Goal: Information Seeking & Learning: Check status

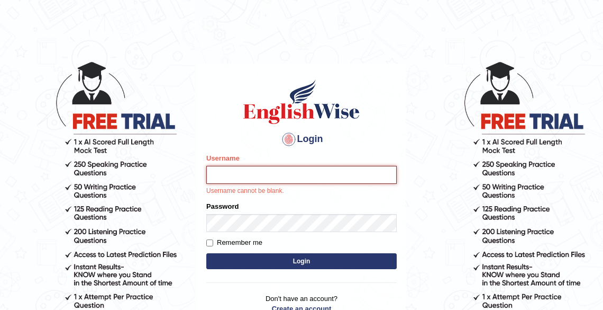
click at [232, 179] on input "Username" at bounding box center [301, 175] width 191 height 18
type input "Tshering_Phuntsho2025"
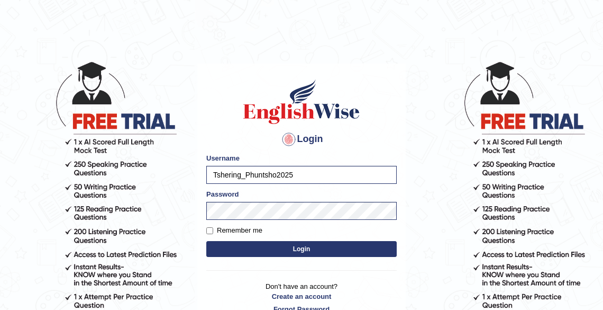
click at [294, 247] on button "Login" at bounding box center [301, 249] width 191 height 16
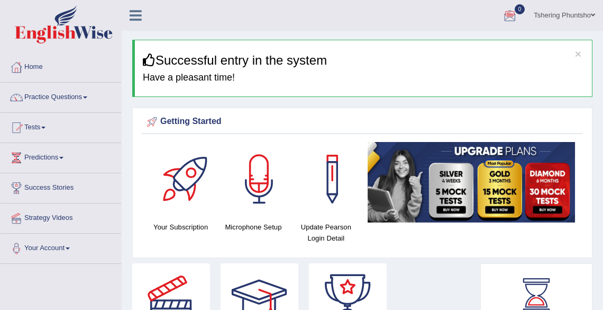
click at [42, 126] on link "Tests" at bounding box center [61, 126] width 121 height 26
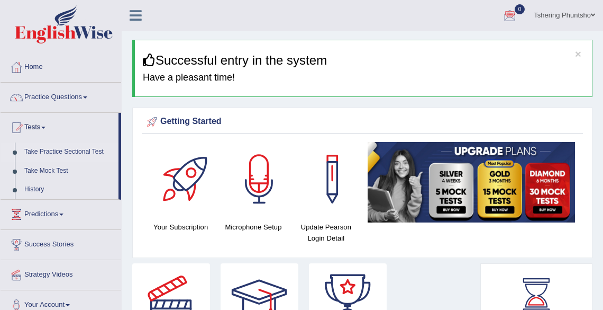
click at [61, 152] on link "Take Practice Sectional Test" at bounding box center [69, 151] width 99 height 19
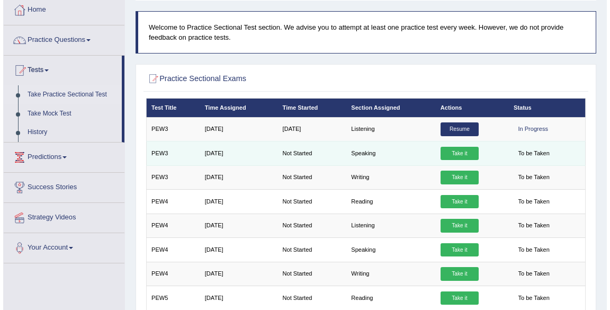
scroll to position [85, 0]
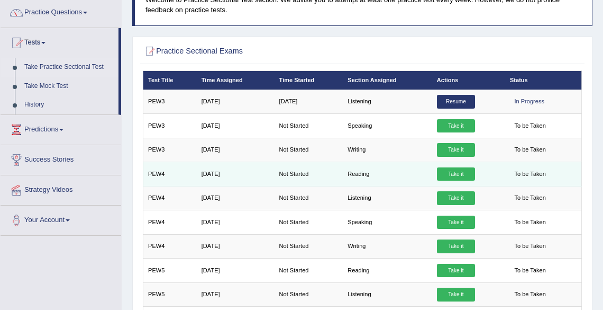
click at [456, 173] on link "Take it" at bounding box center [456, 174] width 38 height 14
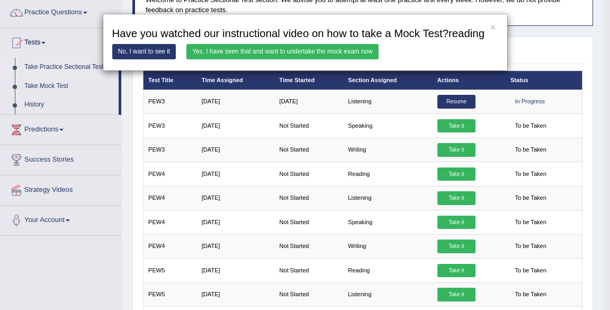
click at [263, 49] on link "Yes, I have seen that and want to undertake the mock exam now" at bounding box center [282, 51] width 192 height 15
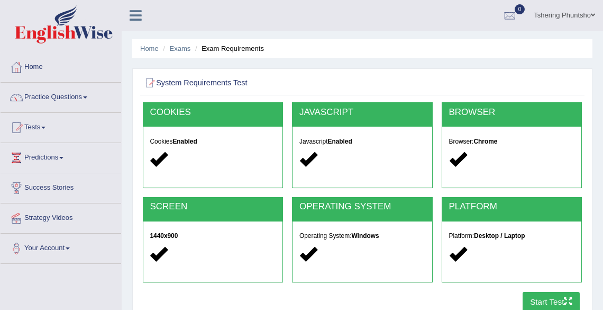
click at [543, 300] on button "Start Test" at bounding box center [552, 302] width 58 height 21
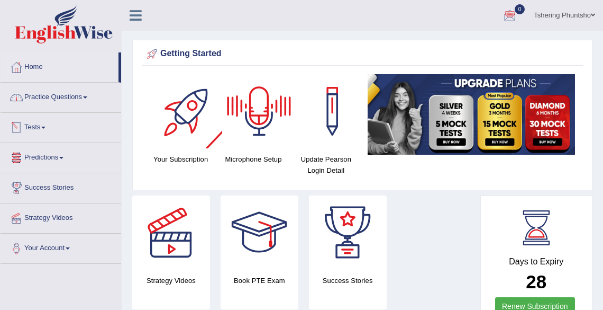
click at [42, 125] on link "Tests" at bounding box center [61, 126] width 121 height 26
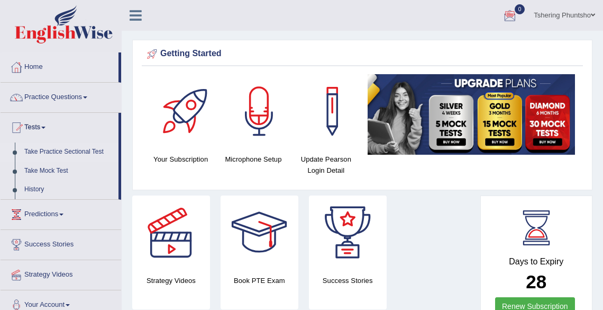
click at [51, 152] on link "Take Practice Sectional Test" at bounding box center [69, 151] width 99 height 19
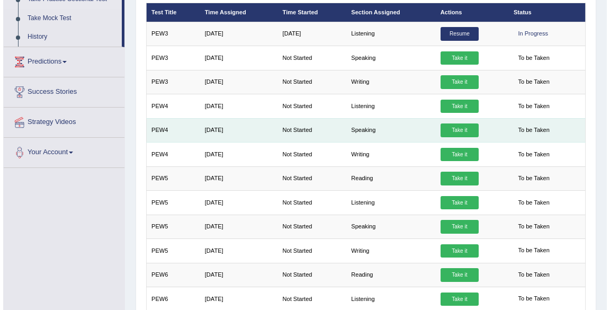
scroll to position [169, 0]
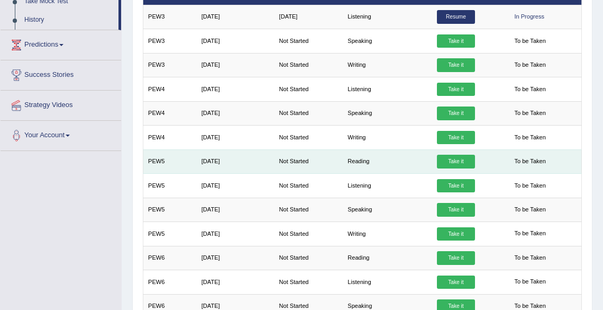
click at [356, 156] on td "Reading" at bounding box center [387, 161] width 89 height 24
click at [452, 159] on link "Take it" at bounding box center [456, 162] width 38 height 14
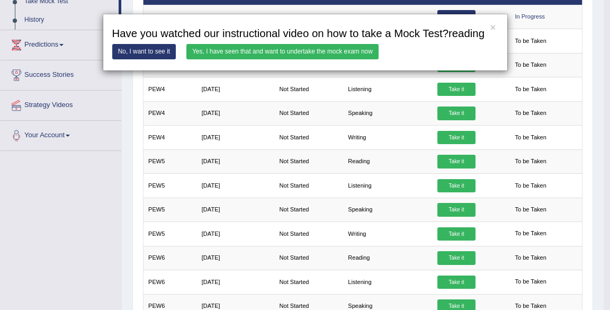
click at [257, 53] on link "Yes, I have seen that and want to undertake the mock exam now" at bounding box center [282, 51] width 192 height 15
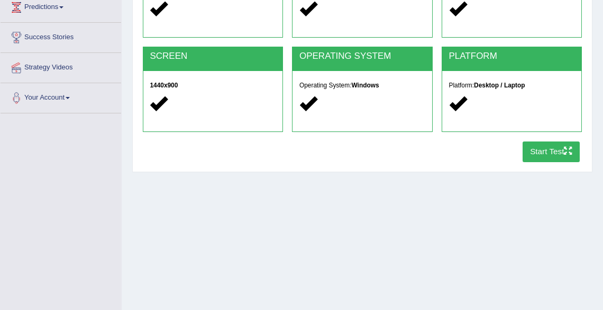
scroll to position [169, 0]
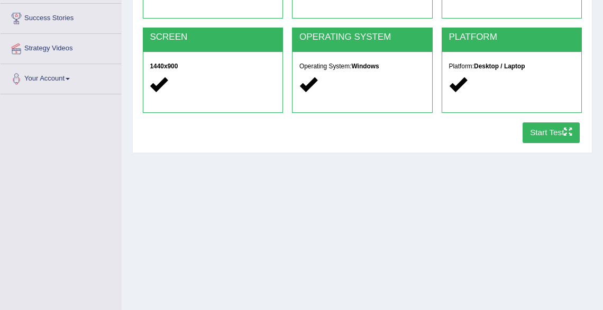
click at [543, 133] on button "Start Test" at bounding box center [552, 132] width 58 height 21
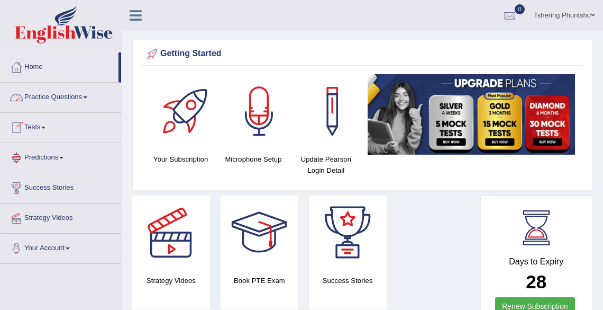
click at [69, 97] on link "Practice Questions" at bounding box center [61, 96] width 121 height 26
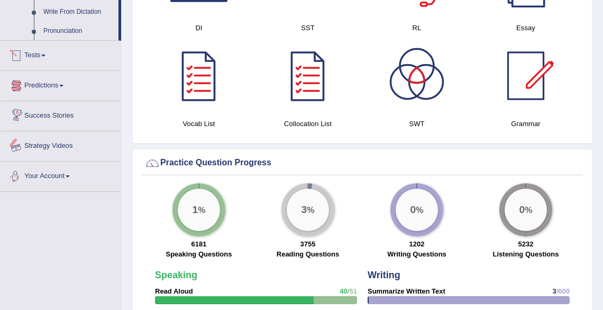
scroll to position [635, 0]
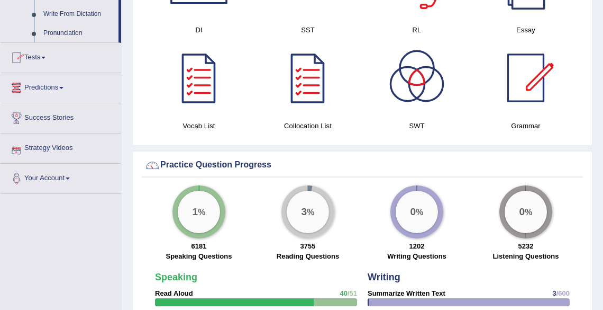
click at [46, 57] on span at bounding box center [43, 58] width 4 height 2
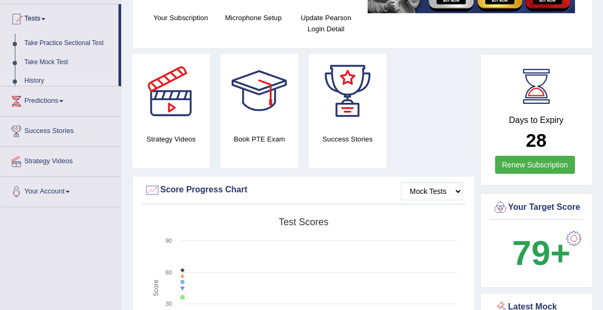
scroll to position [134, 0]
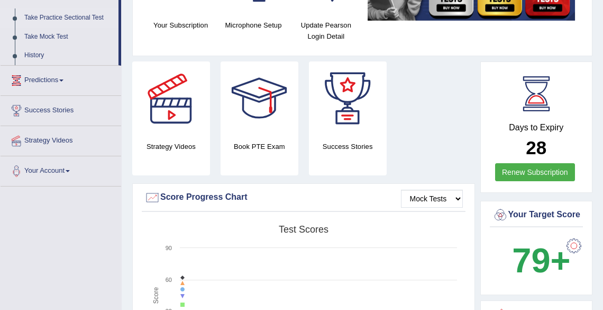
click at [70, 17] on link "Take Practice Sectional Test" at bounding box center [69, 17] width 99 height 19
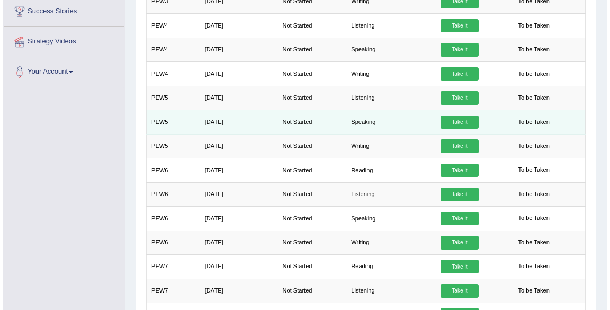
scroll to position [254, 0]
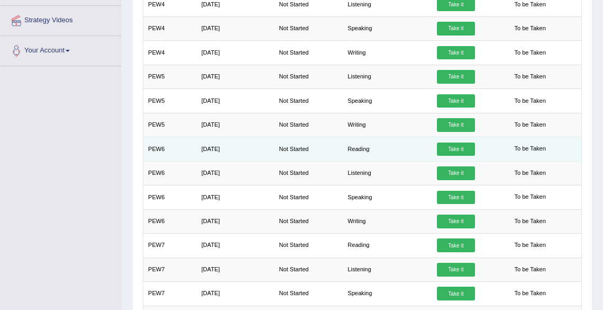
click at [458, 148] on link "Take it" at bounding box center [456, 149] width 38 height 14
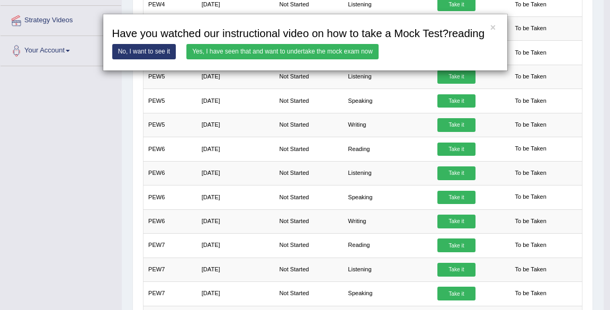
click at [296, 58] on link "Yes, I have seen that and want to undertake the mock exam now" at bounding box center [282, 51] width 192 height 15
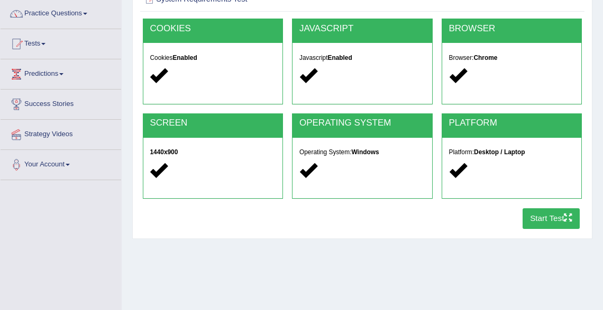
scroll to position [85, 0]
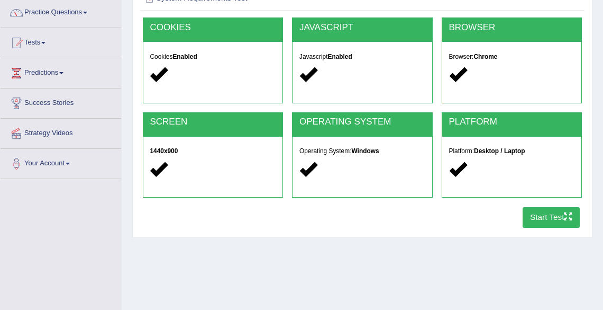
click at [534, 215] on button "Start Test" at bounding box center [552, 217] width 58 height 21
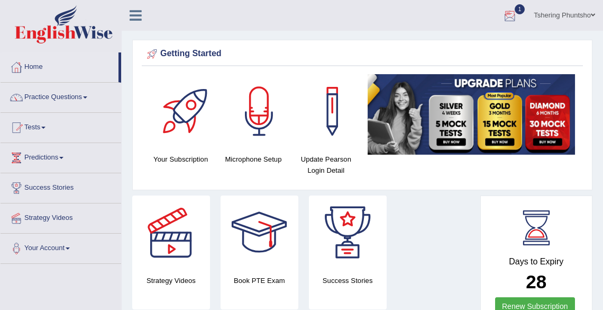
click at [512, 13] on div at bounding box center [510, 16] width 16 height 16
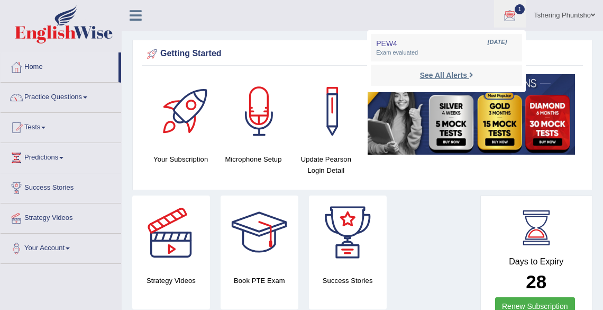
click at [448, 73] on strong "See All Alerts" at bounding box center [443, 75] width 47 height 8
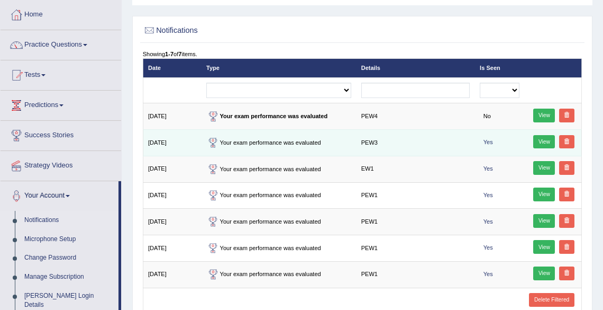
scroll to position [85, 0]
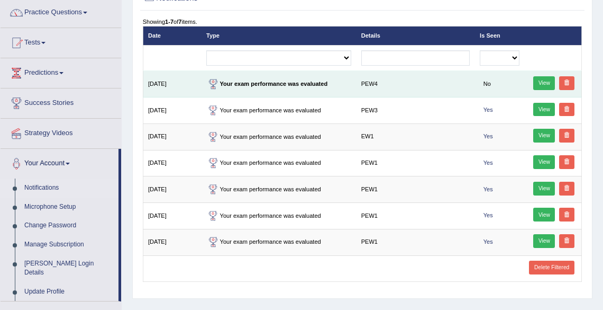
click at [545, 83] on link "View" at bounding box center [544, 83] width 22 height 14
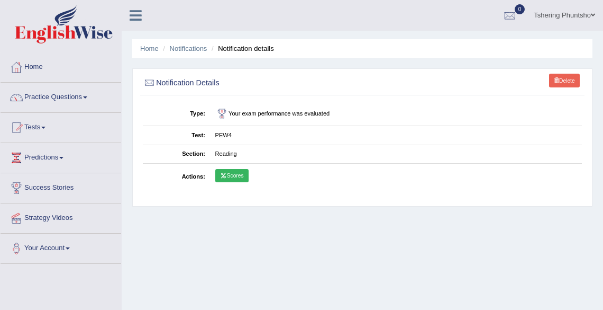
click at [237, 179] on link "Scores" at bounding box center [231, 176] width 33 height 14
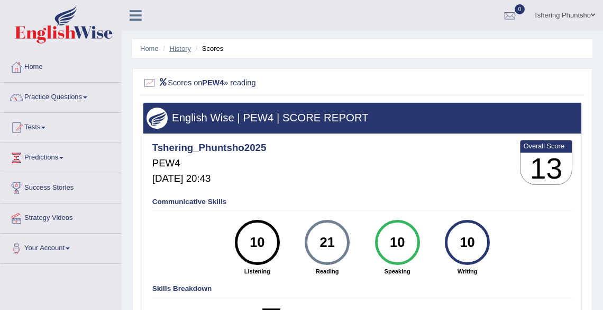
click at [188, 47] on link "History" at bounding box center [180, 48] width 21 height 8
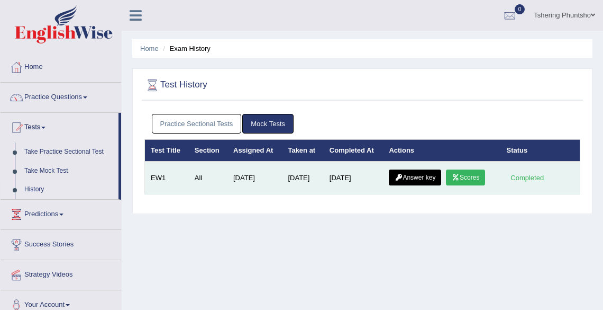
click at [473, 177] on link "Scores" at bounding box center [465, 177] width 39 height 16
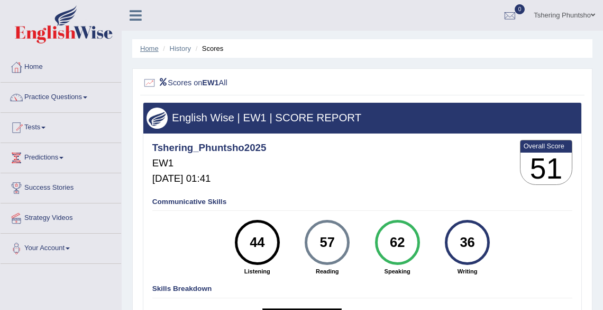
click at [144, 46] on link "Home" at bounding box center [149, 48] width 19 height 8
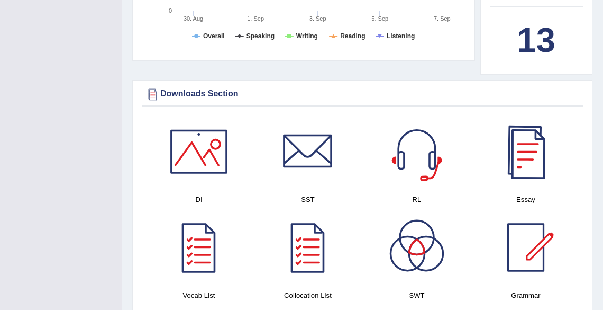
scroll to position [381, 0]
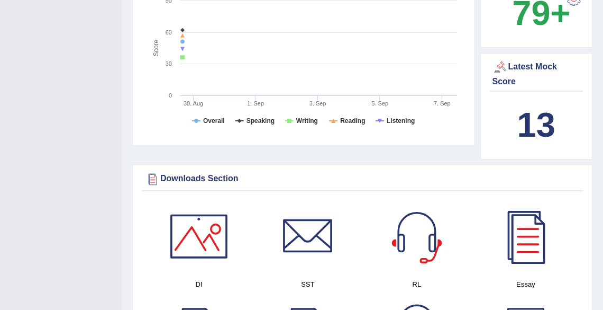
drag, startPoint x: 530, startPoint y: 77, endPoint x: 518, endPoint y: 81, distance: 13.1
click at [529, 77] on div "Latest Mock Score" at bounding box center [537, 73] width 88 height 29
click at [504, 88] on div "Latest Mock Score" at bounding box center [537, 73] width 88 height 29
click at [528, 124] on b "13" at bounding box center [537, 124] width 38 height 39
click at [538, 144] on b "13" at bounding box center [537, 124] width 38 height 39
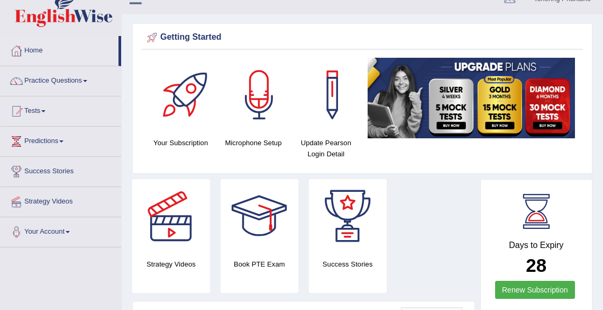
scroll to position [0, 0]
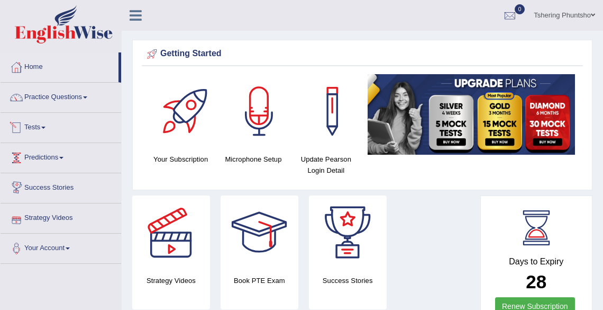
click at [44, 124] on link "Tests" at bounding box center [61, 126] width 121 height 26
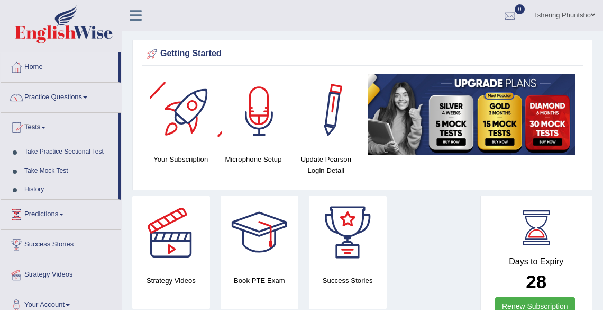
click at [507, 12] on div at bounding box center [510, 16] width 16 height 16
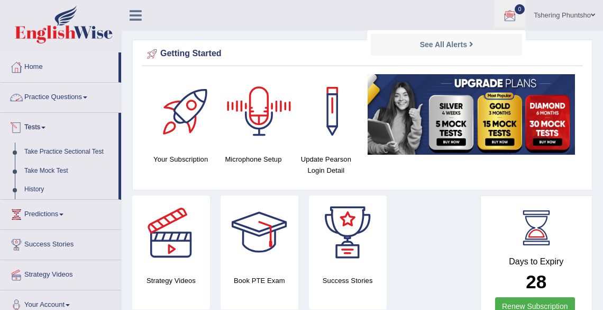
click at [435, 43] on strong "See All Alerts" at bounding box center [443, 44] width 47 height 8
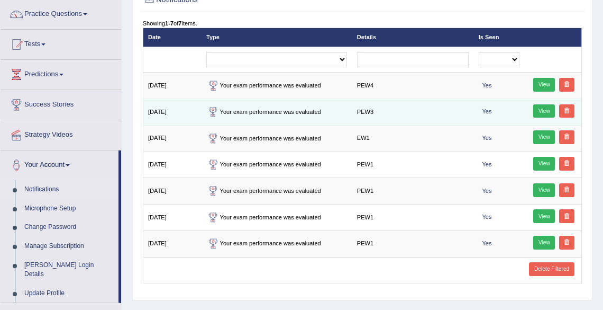
scroll to position [85, 0]
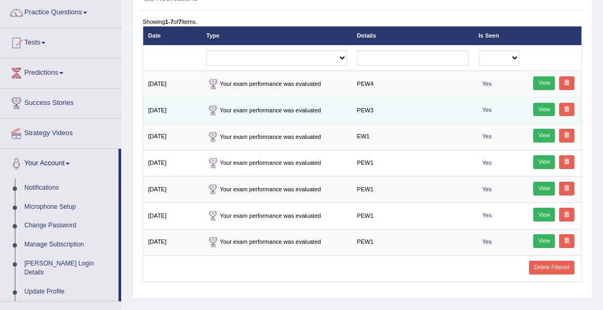
click at [544, 106] on link "View" at bounding box center [544, 110] width 22 height 14
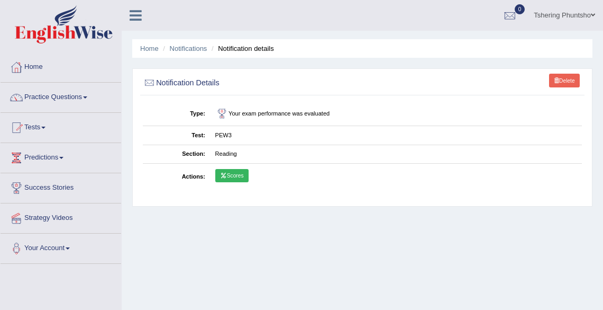
click at [227, 176] on link "Scores" at bounding box center [231, 176] width 33 height 14
click at [231, 177] on link "Scores" at bounding box center [231, 176] width 33 height 14
click at [234, 176] on link "Scores" at bounding box center [231, 176] width 33 height 14
click at [234, 174] on link "Scores" at bounding box center [231, 176] width 33 height 14
click at [226, 176] on icon at bounding box center [223, 175] width 7 height 5
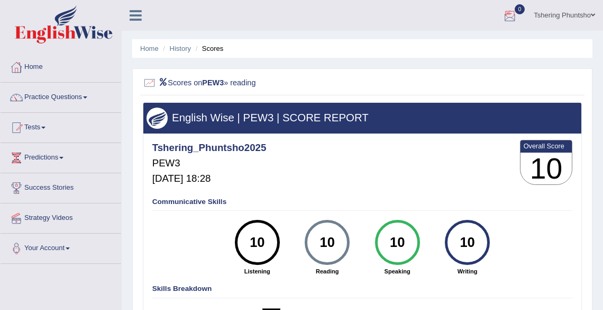
click at [512, 15] on div at bounding box center [510, 16] width 16 height 16
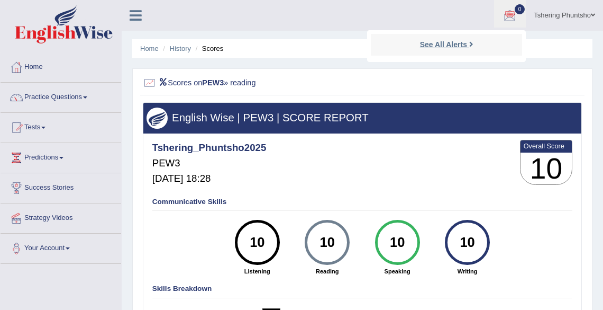
click at [445, 44] on strong "See All Alerts" at bounding box center [443, 44] width 47 height 8
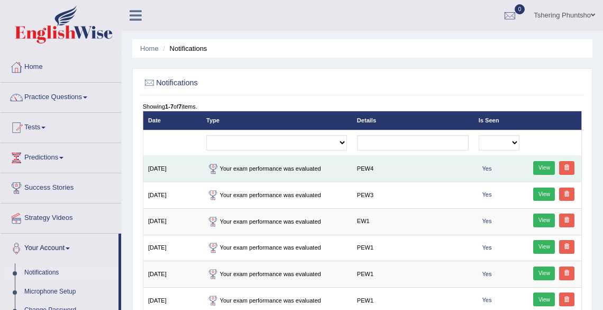
click at [546, 170] on link "View" at bounding box center [544, 168] width 22 height 14
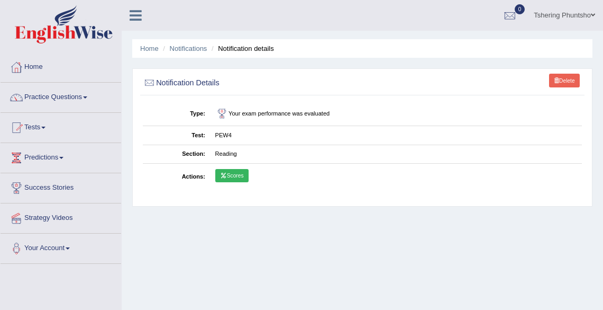
click at [235, 178] on link "Scores" at bounding box center [231, 176] width 33 height 14
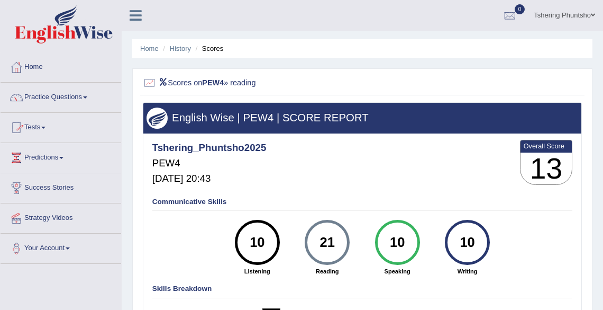
click at [46, 127] on span at bounding box center [43, 127] width 4 height 2
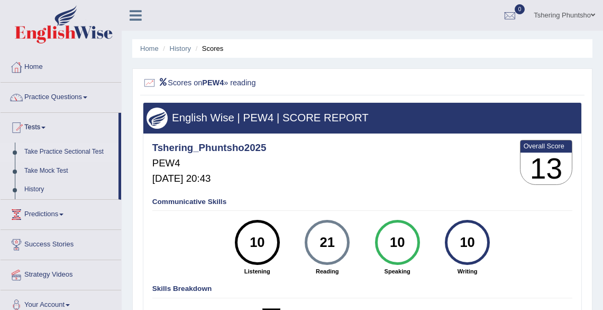
click at [44, 152] on link "Take Practice Sectional Test" at bounding box center [69, 151] width 99 height 19
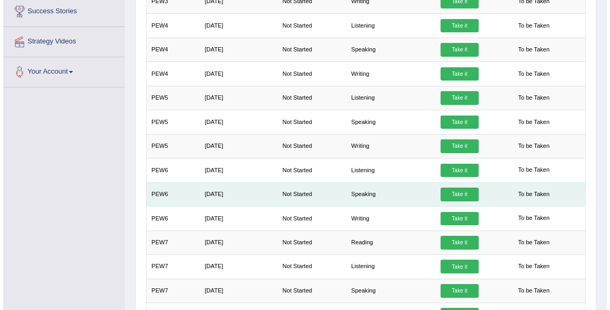
scroll to position [254, 0]
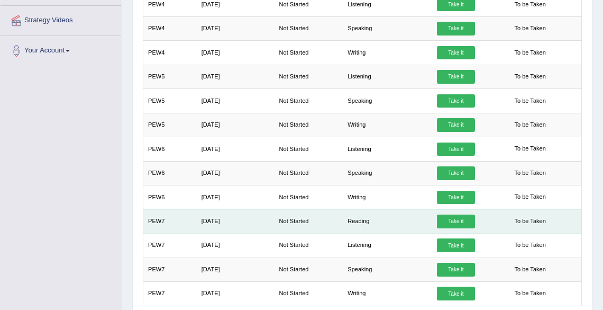
click at [458, 219] on link "Take it" at bounding box center [456, 221] width 38 height 14
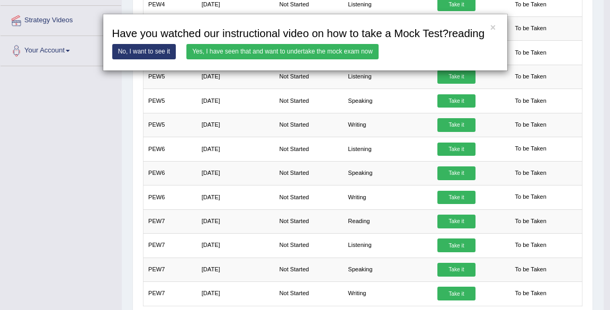
click at [247, 48] on link "Yes, I have seen that and want to undertake the mock exam now" at bounding box center [282, 51] width 192 height 15
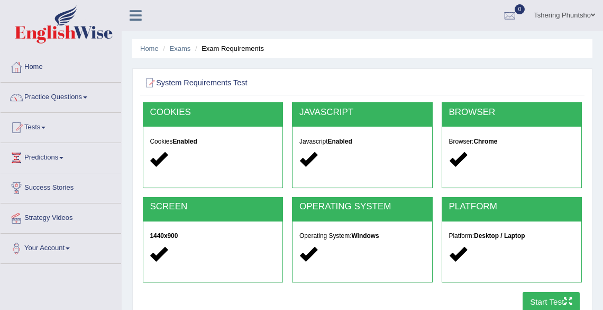
click at [537, 300] on button "Start Test" at bounding box center [552, 302] width 58 height 21
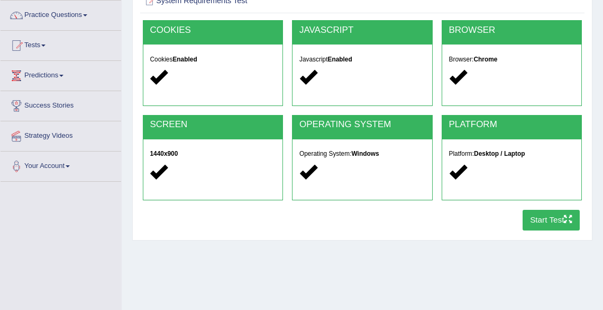
scroll to position [85, 0]
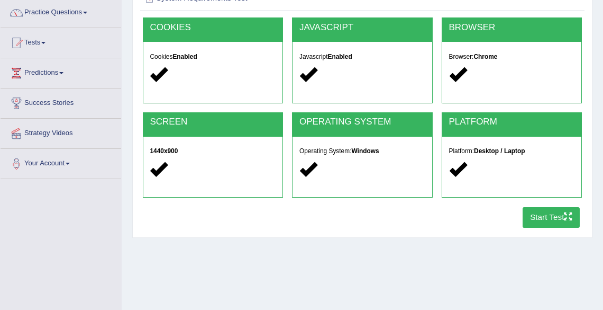
click at [542, 216] on button "Start Test" at bounding box center [552, 217] width 58 height 21
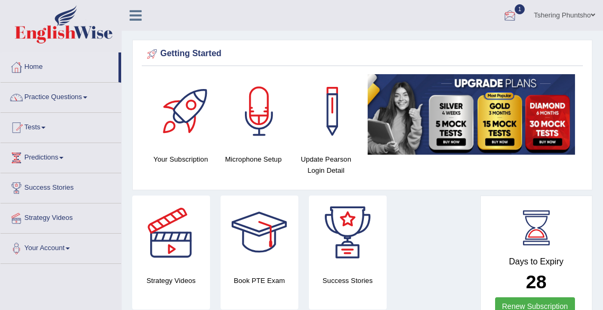
click at [512, 14] on div at bounding box center [510, 16] width 16 height 16
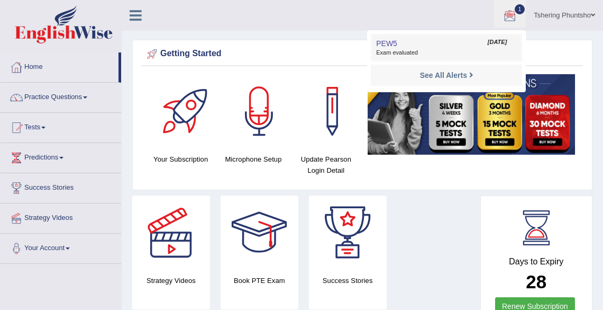
click at [392, 51] on span "Exam evaluated" at bounding box center [446, 53] width 141 height 8
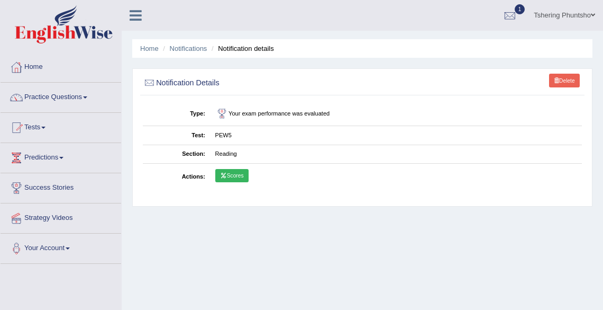
click at [226, 175] on icon at bounding box center [223, 175] width 7 height 5
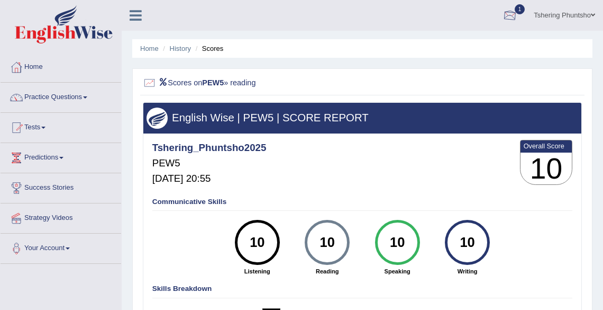
click at [509, 13] on div at bounding box center [510, 16] width 16 height 16
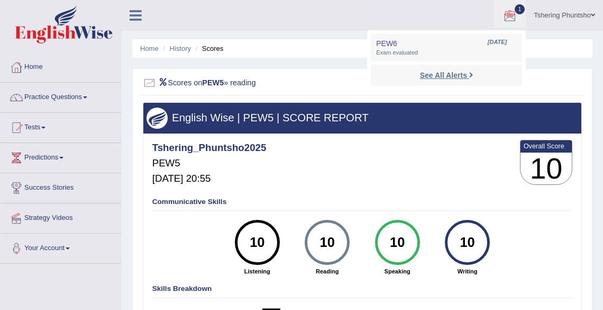
click at [452, 74] on strong "See All Alerts" at bounding box center [443, 75] width 47 height 8
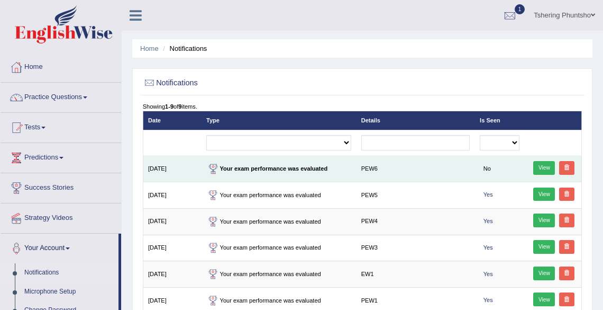
click at [547, 167] on link "View" at bounding box center [544, 168] width 22 height 14
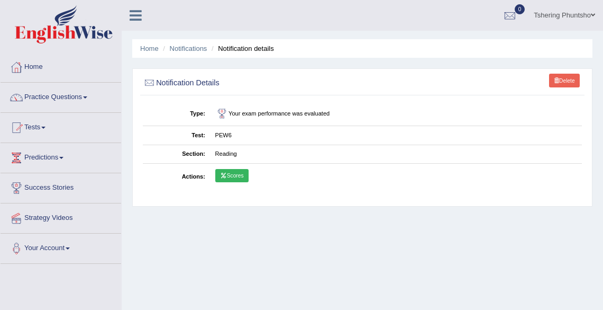
click at [234, 174] on link "Scores" at bounding box center [231, 176] width 33 height 14
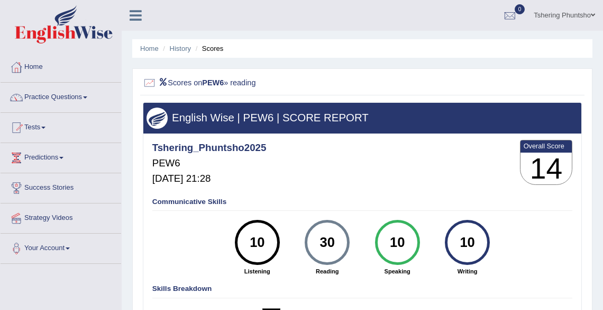
click at [143, 52] on li "Home" at bounding box center [149, 48] width 19 height 10
click at [148, 47] on link "Home" at bounding box center [149, 48] width 19 height 8
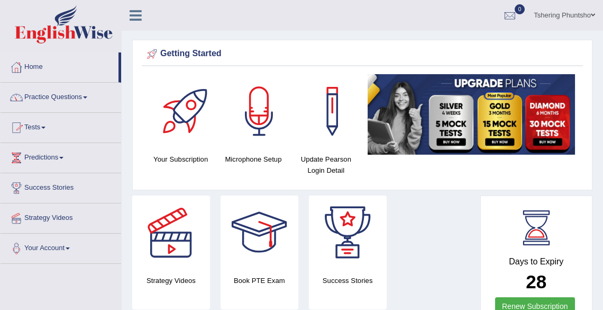
click at [40, 125] on link "Tests" at bounding box center [61, 126] width 121 height 26
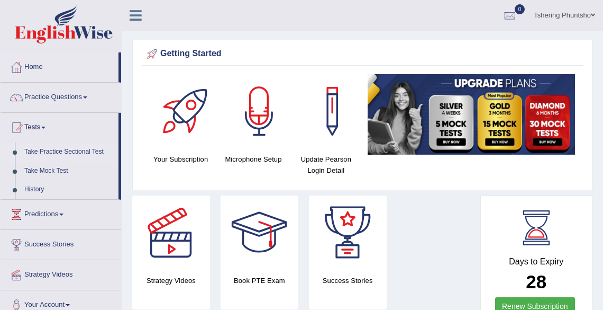
click at [52, 153] on link "Take Practice Sectional Test" at bounding box center [69, 151] width 99 height 19
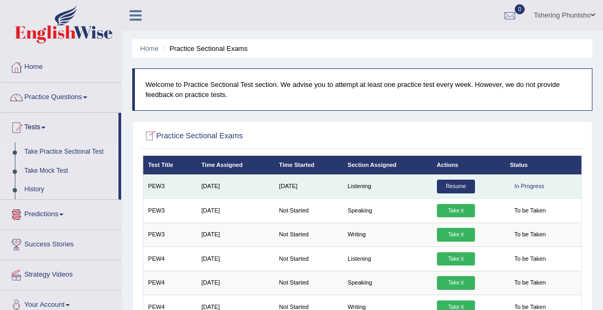
click at [454, 188] on link "Resume" at bounding box center [456, 186] width 38 height 14
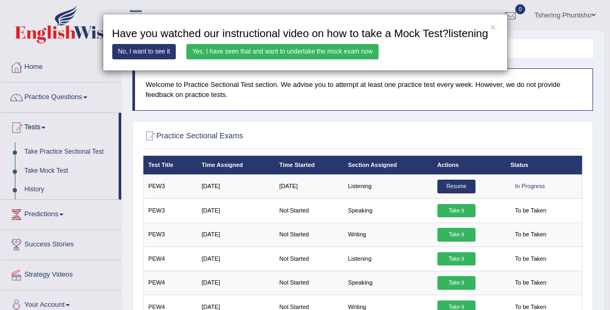
click at [254, 52] on link "Yes, I have seen that and want to undertake the mock exam now" at bounding box center [282, 51] width 192 height 15
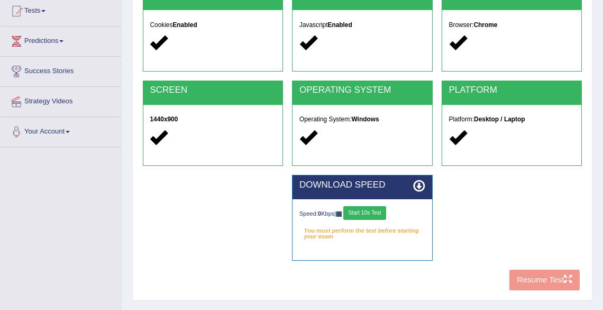
scroll to position [169, 0]
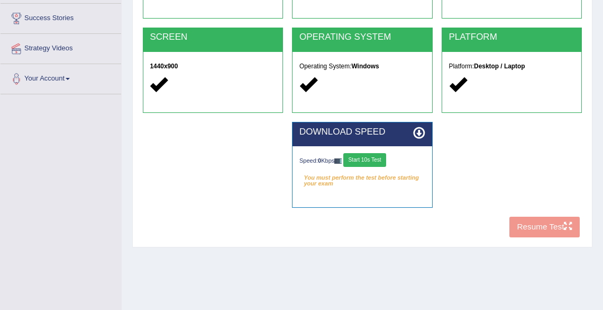
click at [364, 160] on button "Start 10s Test" at bounding box center [364, 160] width 43 height 14
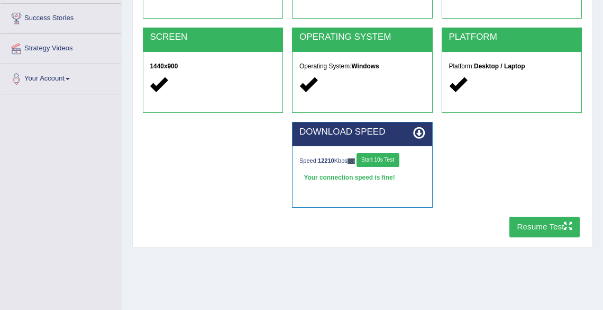
click at [529, 227] on button "Resume Test" at bounding box center [545, 226] width 70 height 21
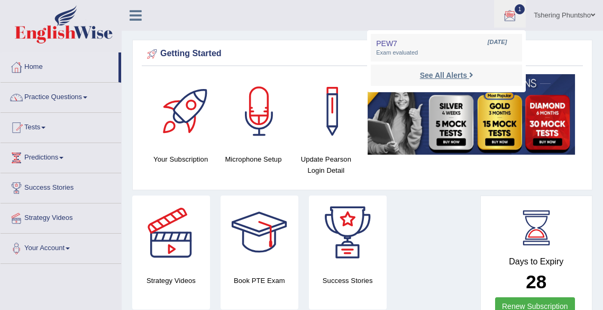
click at [443, 77] on strong "See All Alerts" at bounding box center [443, 75] width 47 height 8
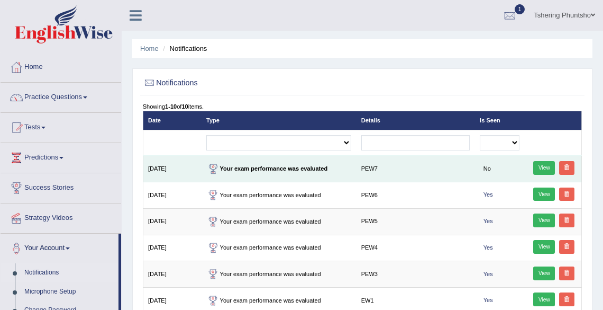
click at [540, 166] on link "View" at bounding box center [544, 168] width 22 height 14
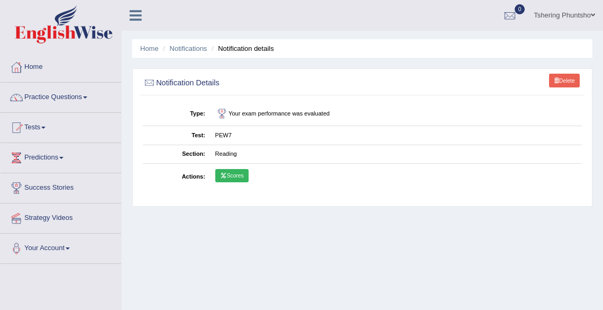
click at [235, 177] on link "Scores" at bounding box center [231, 176] width 33 height 14
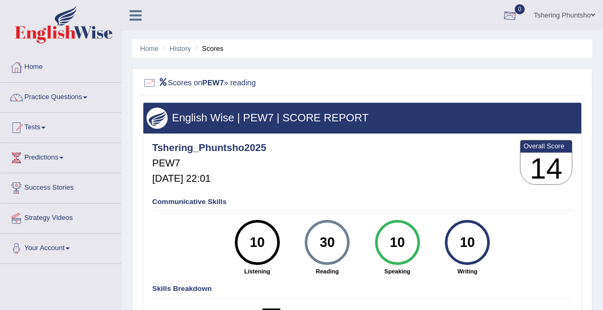
click at [503, 16] on div at bounding box center [510, 16] width 16 height 16
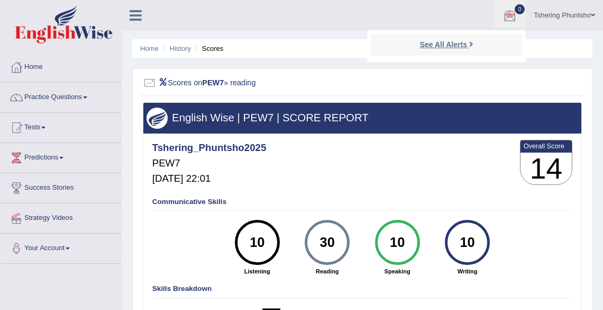
click at [464, 48] on strong "See All Alerts" at bounding box center [443, 44] width 47 height 8
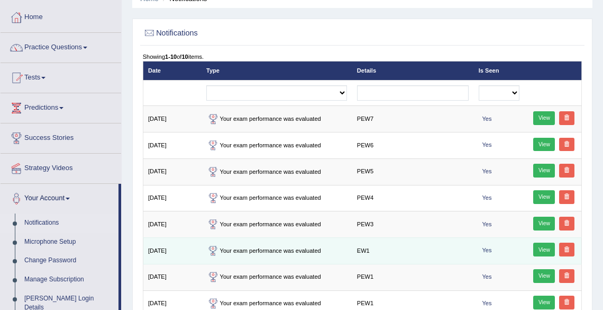
scroll to position [85, 0]
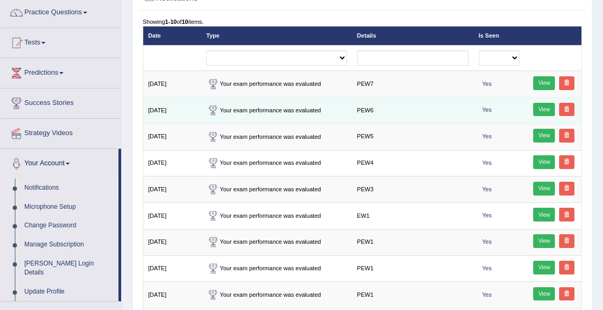
click at [544, 108] on link "View" at bounding box center [544, 110] width 22 height 14
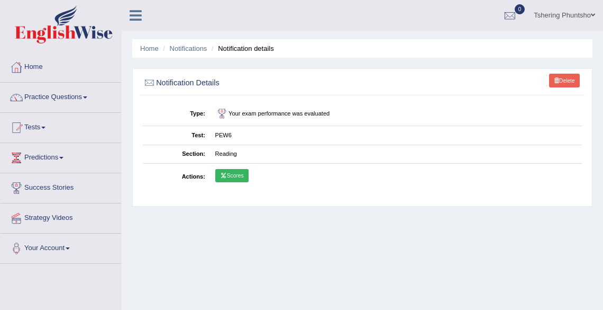
click at [225, 179] on link "Scores" at bounding box center [231, 176] width 33 height 14
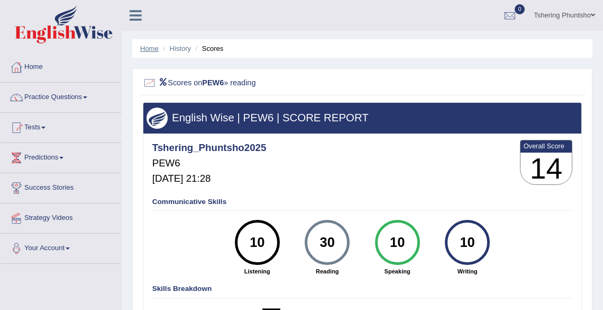
click at [148, 48] on link "Home" at bounding box center [149, 48] width 19 height 8
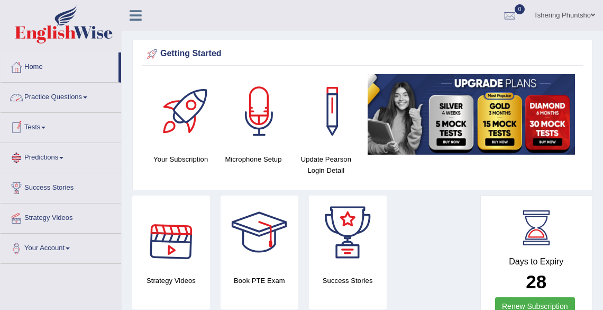
click at [61, 97] on link "Practice Questions" at bounding box center [61, 96] width 121 height 26
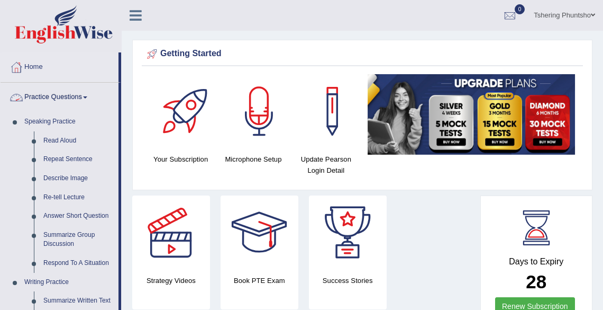
click at [63, 98] on link "Practice Questions" at bounding box center [60, 96] width 118 height 26
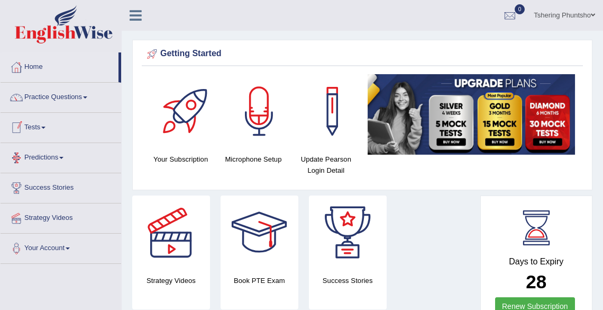
click at [34, 124] on link "Tests" at bounding box center [61, 126] width 121 height 26
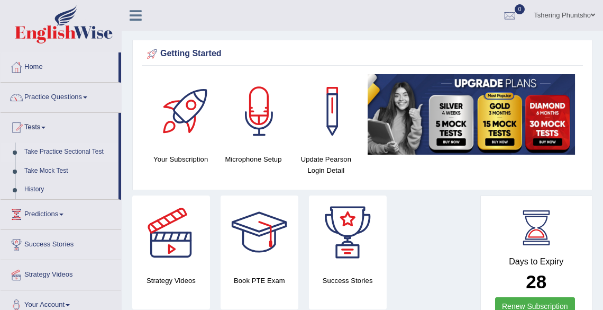
click at [46, 151] on link "Take Practice Sectional Test" at bounding box center [69, 151] width 99 height 19
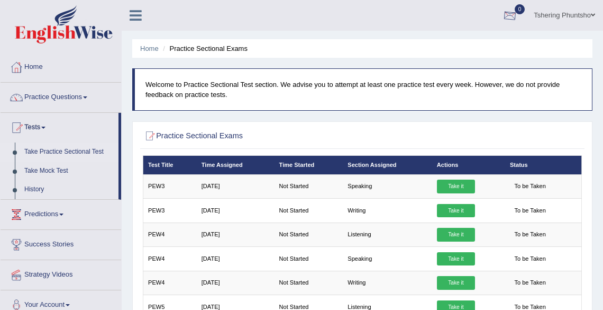
click at [512, 13] on div at bounding box center [510, 16] width 16 height 16
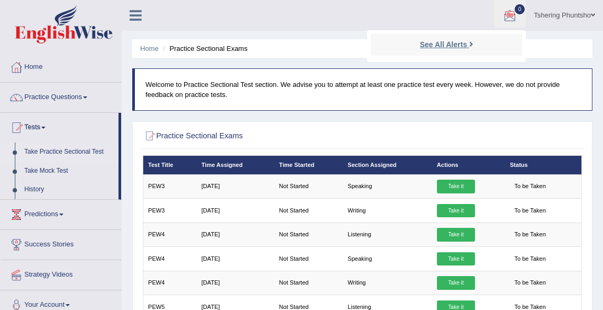
click at [443, 47] on strong "See All Alerts" at bounding box center [443, 44] width 47 height 8
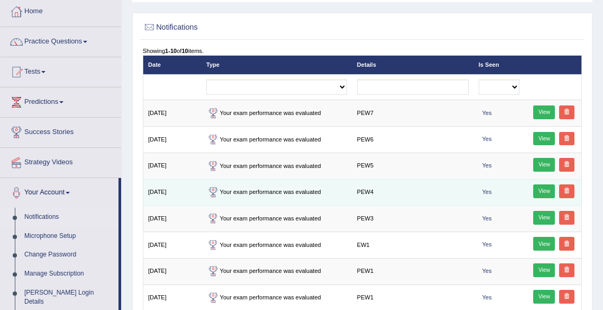
scroll to position [85, 0]
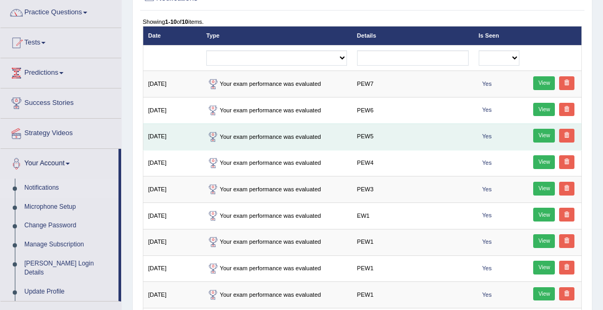
click at [543, 135] on link "View" at bounding box center [544, 136] width 22 height 14
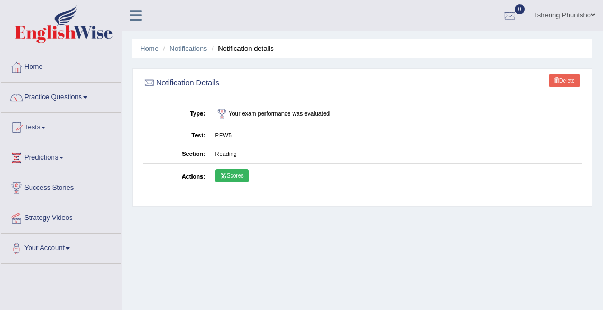
click at [237, 176] on link "Scores" at bounding box center [231, 176] width 33 height 14
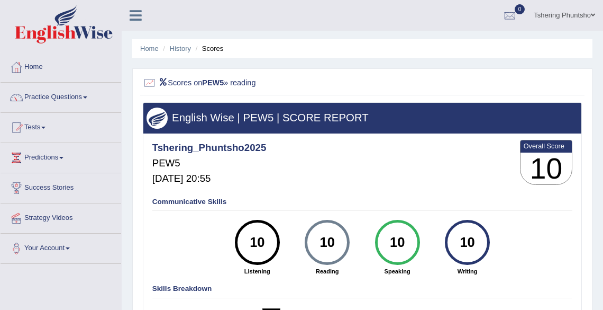
click at [185, 206] on div "Communicative Skills 10 Listening 10 Reading 10 Speaking 10 Writing" at bounding box center [362, 235] width 425 height 85
click at [186, 203] on h4 "Communicative Skills" at bounding box center [362, 202] width 421 height 8
click at [537, 158] on h3 "10" at bounding box center [547, 168] width 52 height 32
click at [243, 83] on h2 "Scores on PEW5 » reading" at bounding box center [279, 83] width 273 height 14
click at [231, 84] on h2 "Scores on PEW5 » reading" at bounding box center [279, 83] width 273 height 14
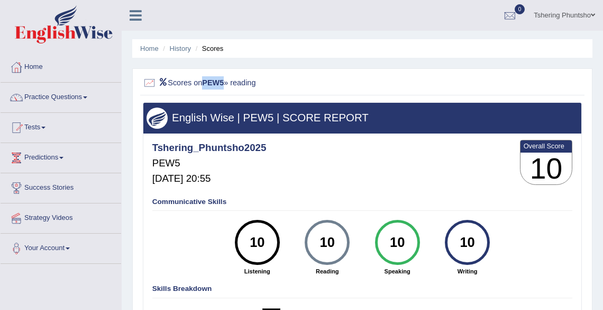
drag, startPoint x: 226, startPoint y: 82, endPoint x: 208, endPoint y: 84, distance: 17.6
click at [208, 84] on b "PEW5" at bounding box center [213, 82] width 22 height 8
click at [203, 142] on h4 "Tshering_Phuntsho2025" at bounding box center [209, 147] width 114 height 11
click at [151, 84] on div at bounding box center [150, 83] width 14 height 14
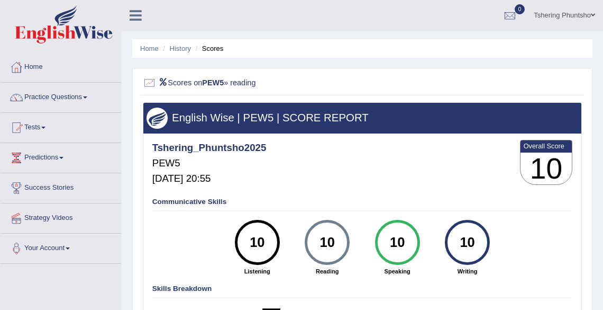
click at [217, 50] on li "Scores" at bounding box center [208, 48] width 31 height 10
click at [175, 48] on link "History" at bounding box center [180, 48] width 21 height 8
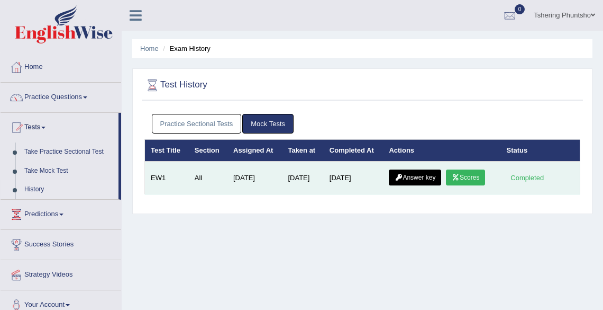
click at [425, 177] on link "Answer key" at bounding box center [415, 177] width 52 height 16
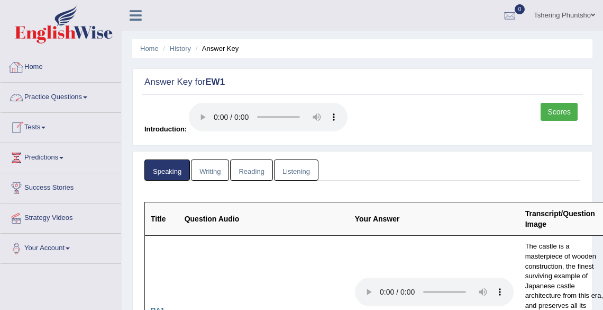
click at [34, 69] on link "Home" at bounding box center [61, 65] width 121 height 26
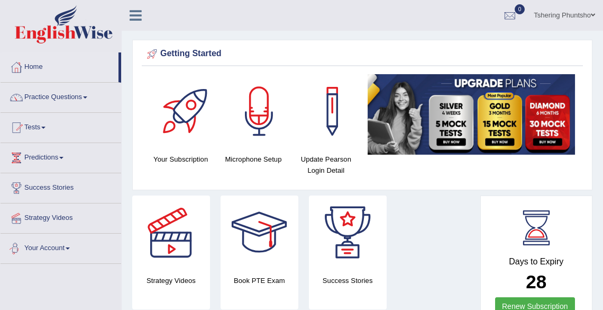
click at [43, 244] on link "Your Account" at bounding box center [61, 246] width 121 height 26
click at [42, 129] on link "Tests" at bounding box center [61, 126] width 121 height 26
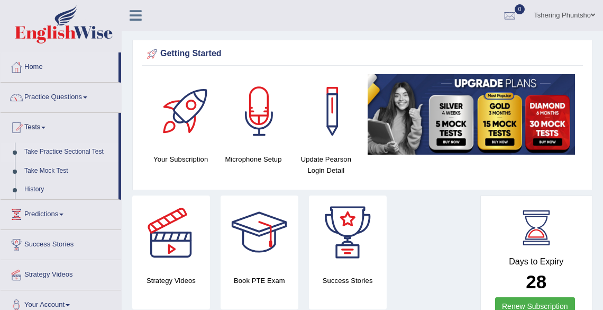
click at [51, 152] on link "Take Practice Sectional Test" at bounding box center [69, 151] width 99 height 19
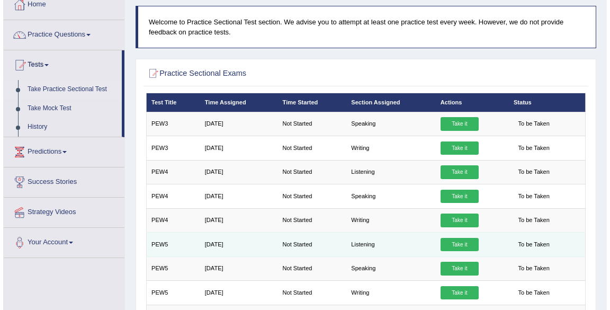
scroll to position [85, 0]
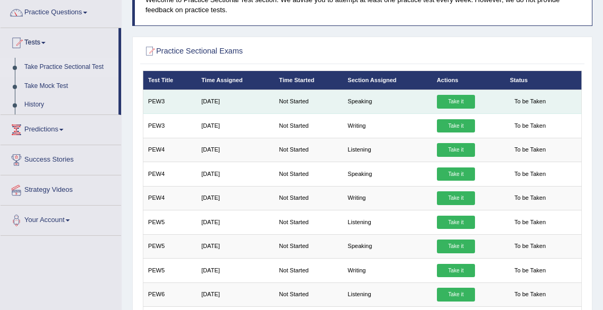
click at [454, 102] on link "Take it" at bounding box center [456, 102] width 38 height 14
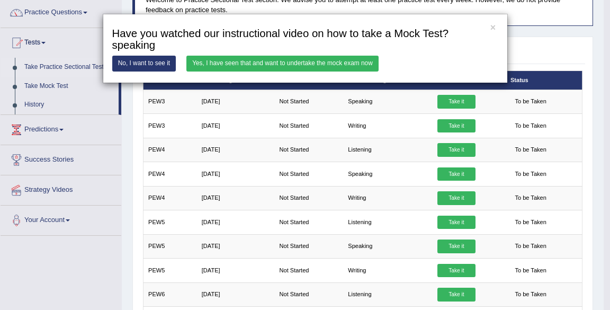
click at [275, 65] on link "Yes, I have seen that and want to undertake the mock exam now" at bounding box center [282, 63] width 192 height 15
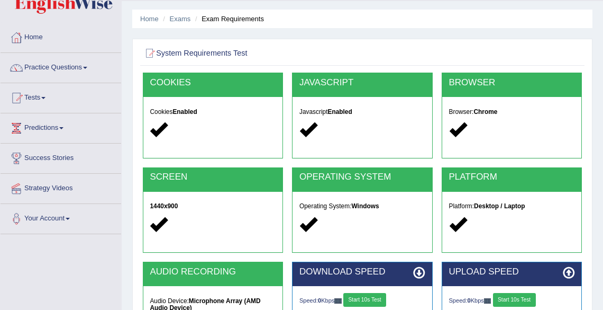
scroll to position [127, 0]
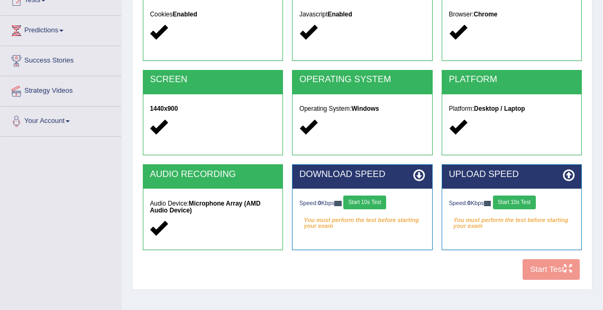
click at [539, 274] on div "COOKIES Cookies Enabled JAVASCRIPT Javascript Enabled BROWSER Browser: Chrome S…" at bounding box center [362, 129] width 444 height 309
click at [361, 201] on button "Start 10s Test" at bounding box center [364, 202] width 43 height 14
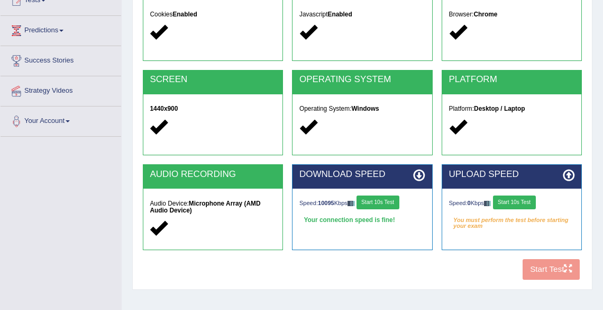
click at [520, 202] on button "Start 10s Test" at bounding box center [514, 202] width 43 height 14
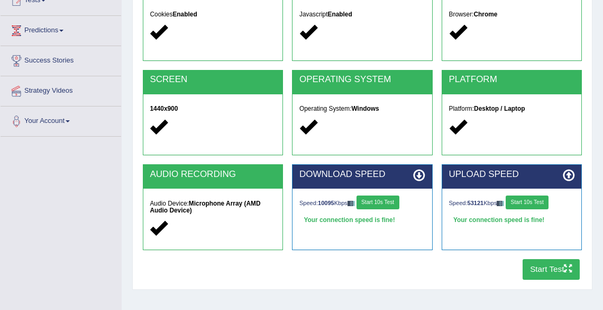
click at [541, 268] on button "Start Test" at bounding box center [552, 269] width 58 height 21
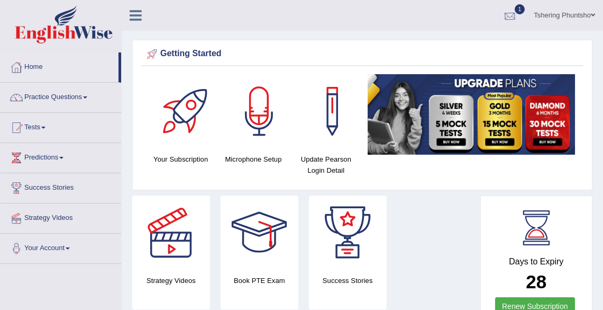
drag, startPoint x: 0, startPoint y: 0, endPoint x: 512, endPoint y: 15, distance: 512.5
click at [512, 15] on div at bounding box center [510, 16] width 16 height 16
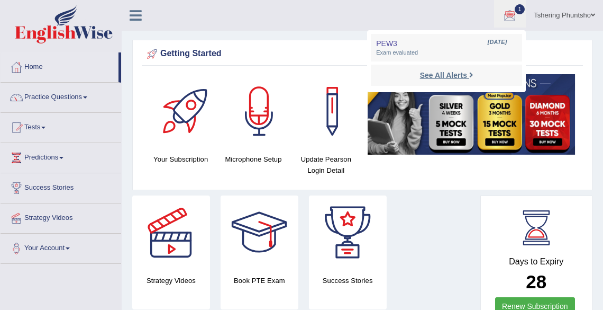
click at [437, 76] on strong "See All Alerts" at bounding box center [443, 75] width 47 height 8
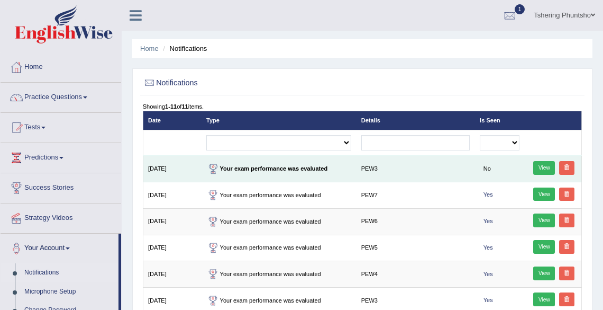
click at [541, 166] on link "View" at bounding box center [544, 168] width 22 height 14
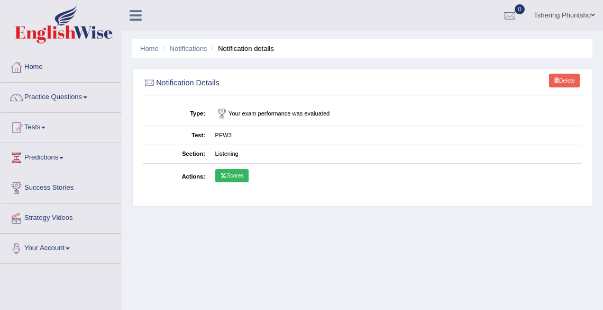
click at [229, 173] on link "Scores" at bounding box center [231, 176] width 33 height 14
click at [570, 13] on link "Tshering Phuntsho" at bounding box center [564, 14] width 77 height 28
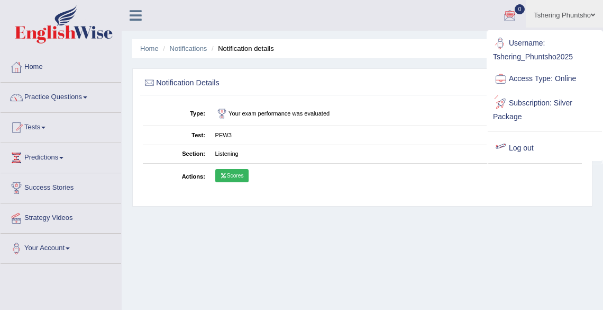
click at [530, 148] on link "Log out" at bounding box center [545, 148] width 114 height 24
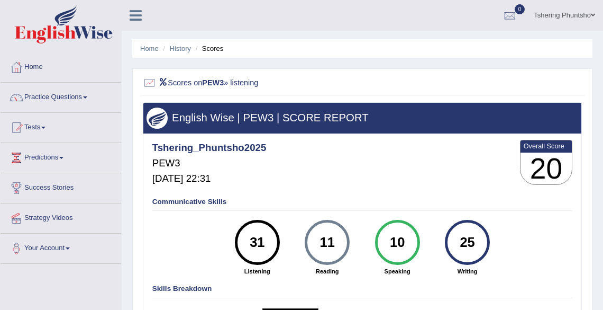
click at [567, 13] on link "Tshering Phuntsho" at bounding box center [564, 14] width 77 height 28
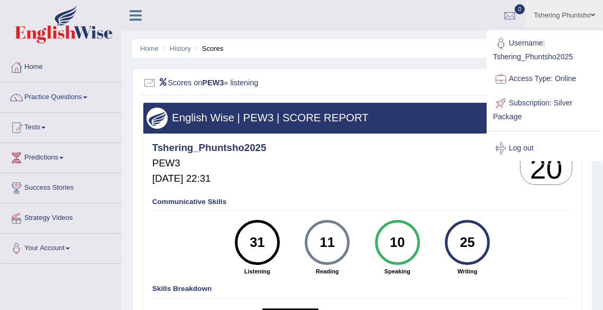
click at [566, 19] on link "Tshering Phuntsho" at bounding box center [564, 14] width 77 height 28
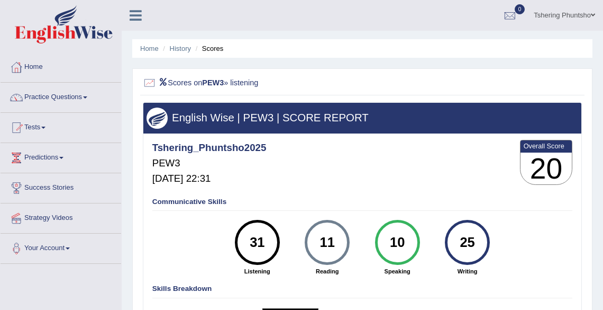
click at [567, 15] on link "Tshering Phuntsho" at bounding box center [564, 14] width 77 height 28
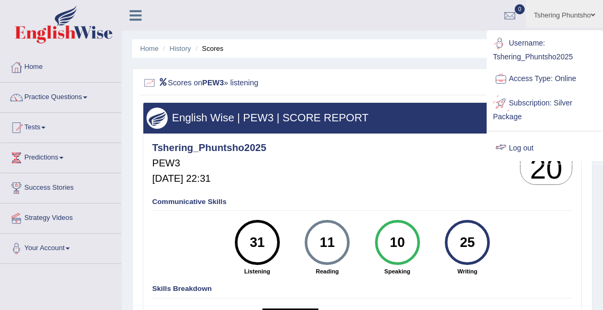
click at [521, 148] on link "Log out" at bounding box center [545, 148] width 114 height 24
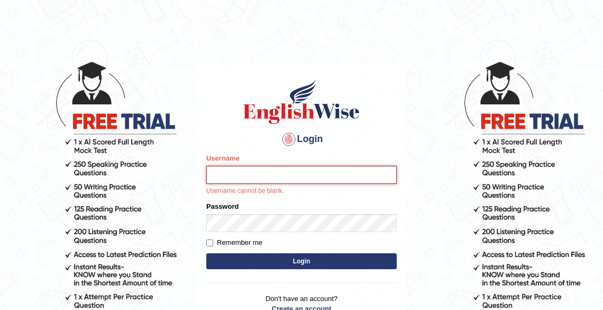
click at [242, 174] on input "Username" at bounding box center [301, 175] width 191 height 18
type input "Tshering_Phuntsho2025"
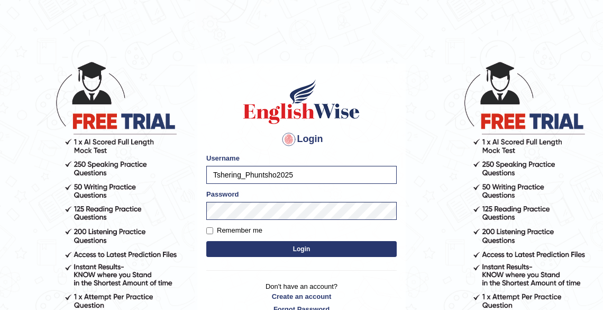
click at [306, 246] on button "Login" at bounding box center [301, 249] width 191 height 16
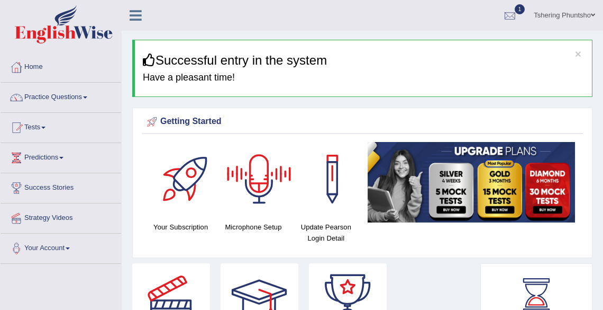
click at [513, 12] on div at bounding box center [510, 16] width 16 height 16
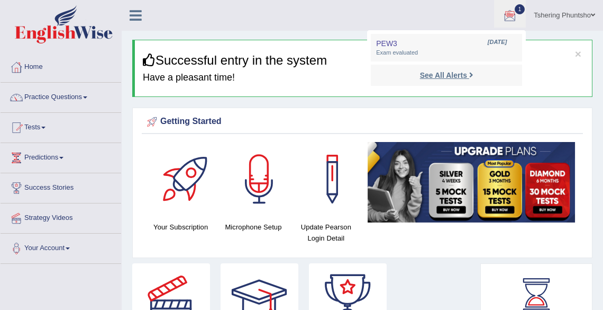
click at [448, 75] on strong "See All Alerts" at bounding box center [443, 75] width 47 height 8
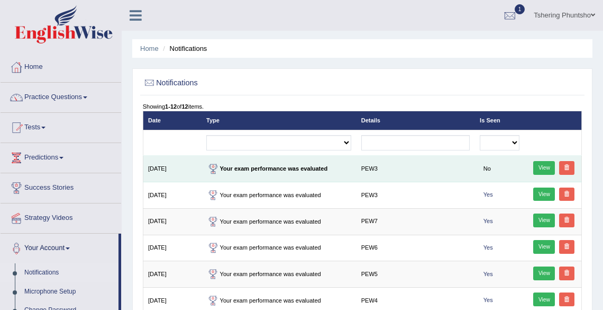
click at [539, 166] on link "View" at bounding box center [544, 168] width 22 height 14
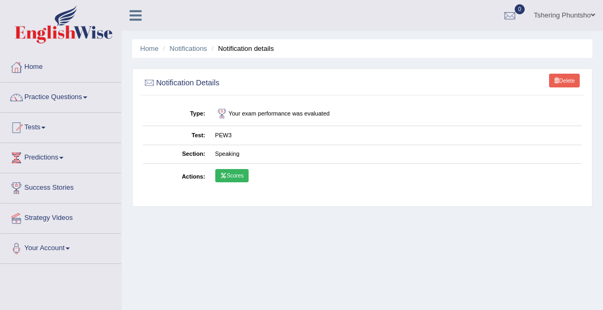
click at [230, 173] on link "Scores" at bounding box center [231, 176] width 33 height 14
click at [573, 15] on link "Tshering Phuntsho" at bounding box center [564, 14] width 77 height 28
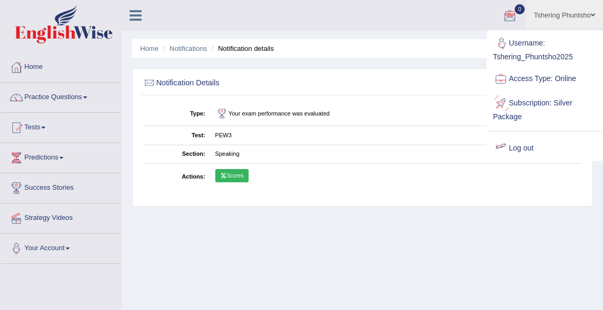
click at [520, 150] on link "Log out" at bounding box center [545, 148] width 114 height 24
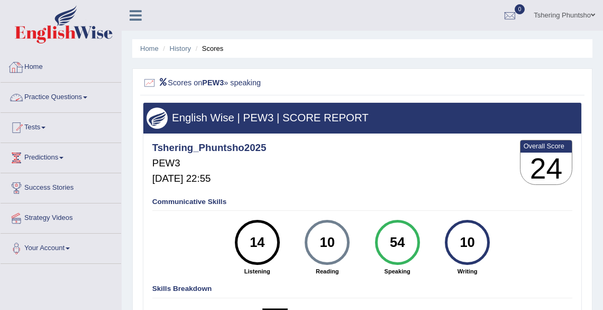
click at [36, 67] on link "Home" at bounding box center [61, 65] width 121 height 26
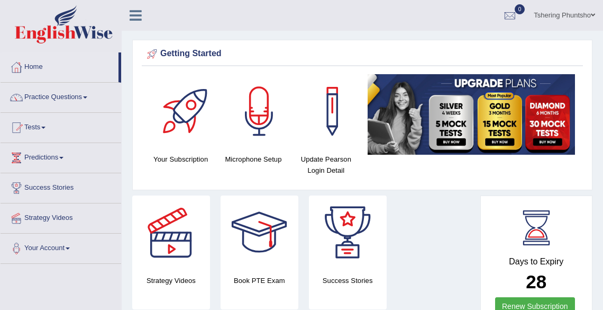
click at [567, 18] on link "Tshering Phuntsho" at bounding box center [564, 14] width 77 height 28
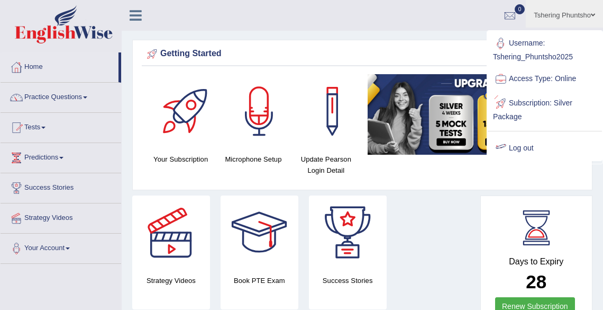
click at [524, 147] on link "Log out" at bounding box center [545, 148] width 114 height 24
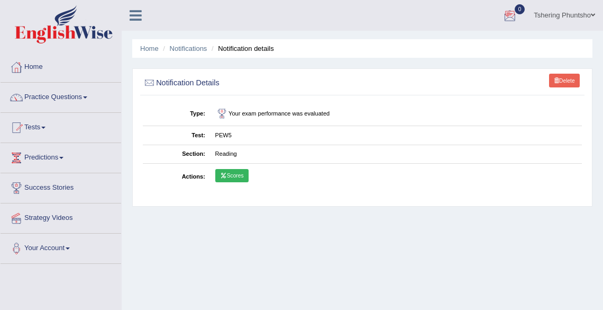
click at [560, 15] on link "Tshering Phuntsho" at bounding box center [564, 14] width 77 height 28
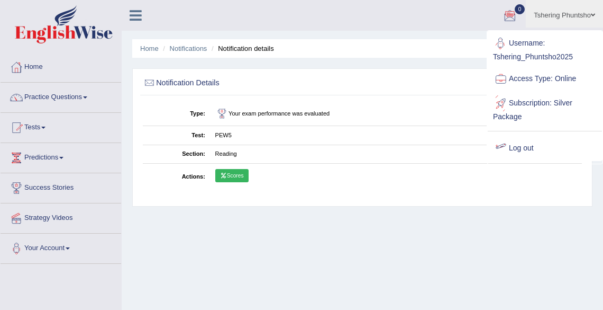
click at [527, 146] on link "Log out" at bounding box center [545, 148] width 114 height 24
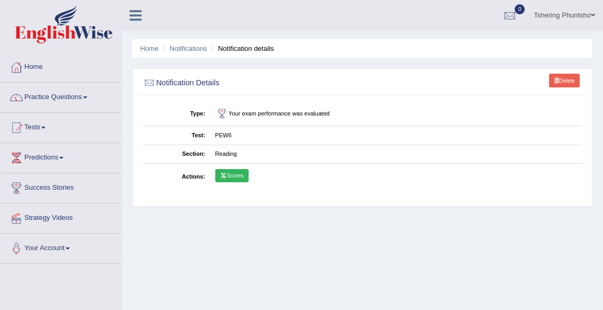
click at [567, 17] on link "Tshering Phuntsho" at bounding box center [564, 14] width 77 height 28
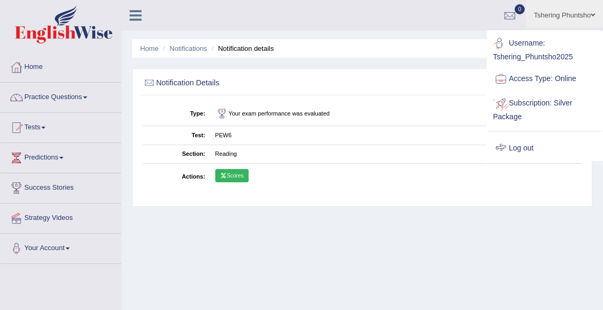
click at [527, 146] on link "Log out" at bounding box center [545, 148] width 114 height 24
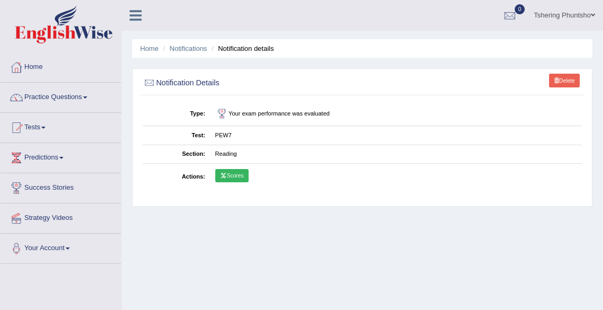
click at [558, 12] on link "Tshering Phuntsho" at bounding box center [564, 14] width 77 height 28
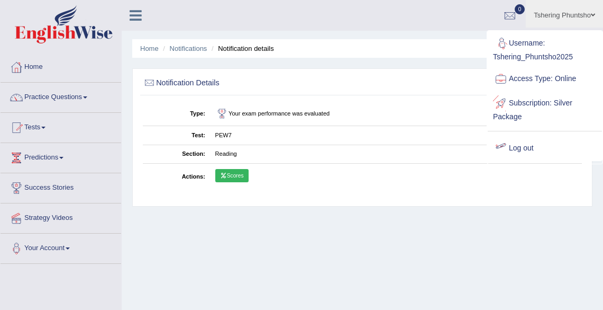
click at [531, 149] on link "Log out" at bounding box center [545, 148] width 114 height 24
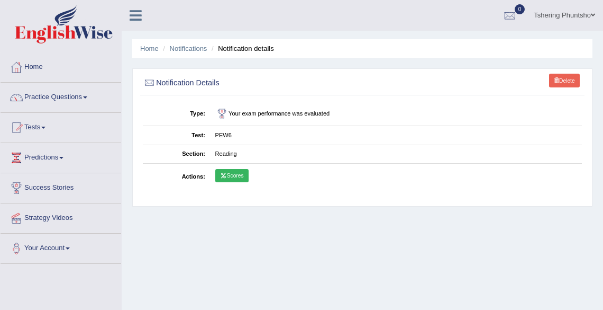
click at [551, 14] on link "Tshering Phuntsho" at bounding box center [564, 14] width 77 height 28
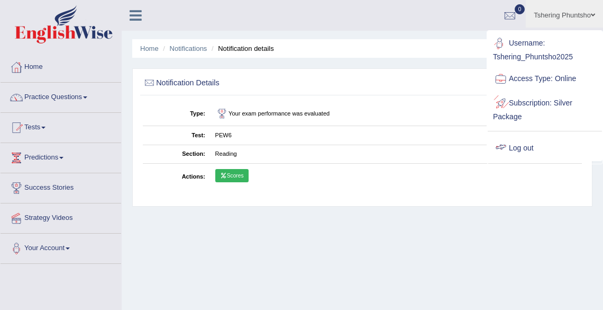
click at [533, 145] on link "Log out" at bounding box center [545, 148] width 114 height 24
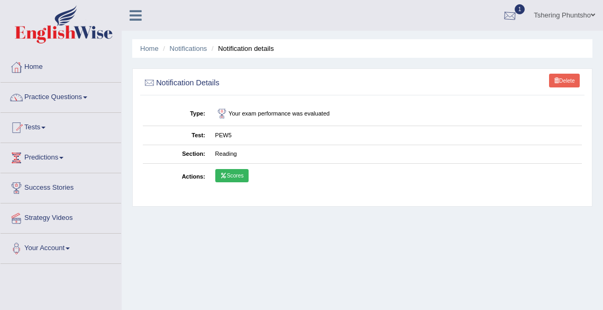
click at [512, 10] on div at bounding box center [510, 16] width 16 height 16
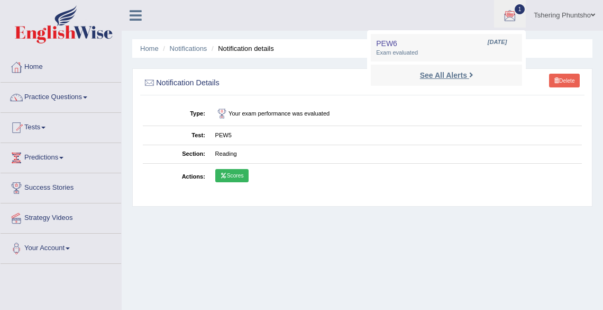
click at [445, 71] on strong "See All Alerts" at bounding box center [443, 75] width 47 height 8
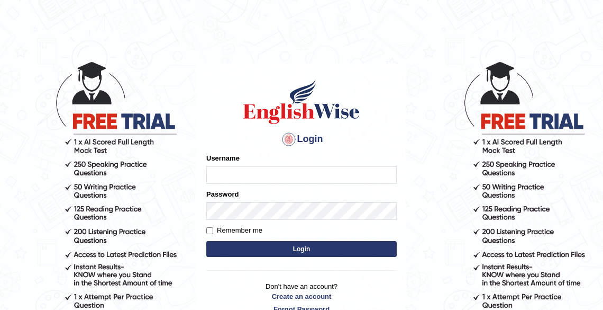
drag, startPoint x: 368, startPoint y: 74, endPoint x: 221, endPoint y: 41, distance: 150.1
click at [366, 74] on div "Login Please fix the following errors: Username Password Remember me Login Don'…" at bounding box center [301, 196] width 208 height 265
